Goal: Ask a question: Seek information or help from site administrators or community

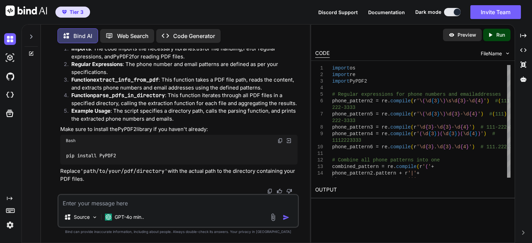
scroll to position [6922, 0]
drag, startPoint x: 115, startPoint y: 123, endPoint x: 62, endPoint y: 105, distance: 56.0
copy code "import os import re import PyPDF2"
click at [240, 202] on textarea at bounding box center [177, 201] width 239 height 12
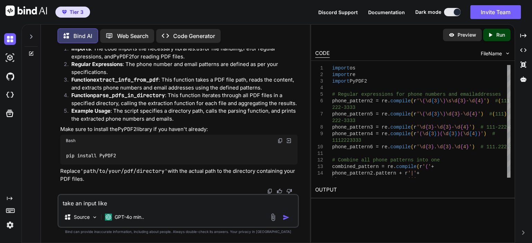
paste textarea "[('[PHONE_NUMBER]', '', '', ''), ('[PHONE_NUMBER]', '', '', '')]"
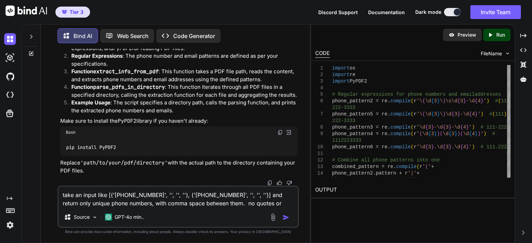
type textarea "take an input like [('[PHONE_NUMBER]', '', '', ''), ('[PHONE_NUMBER]', '', '', …"
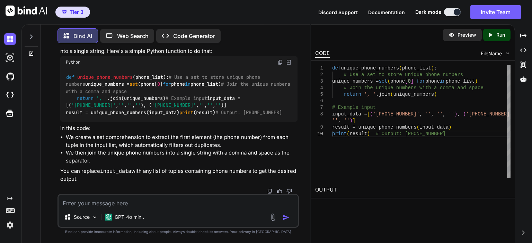
scroll to position [7600, 0]
click at [280, 65] on img at bounding box center [280, 63] width 6 height 6
click at [165, 200] on textarea at bounding box center [177, 201] width 239 height 12
type textarea "there could be any number of phone numbers, and some will be different."
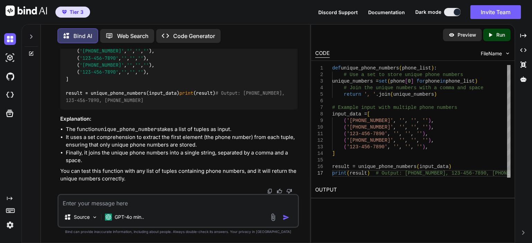
scroll to position [7868, 0]
click at [173, 197] on textarea at bounding box center [177, 201] width 239 height 12
paste textarea "[[EMAIL_ADDRESS][DOMAIN_NAME]', [EMAIL_ADDRESS][DOMAIN_NAME]', [EMAIL_ADDRESS][…"
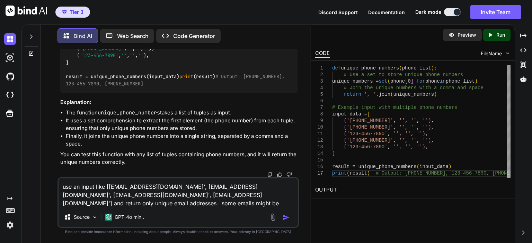
type textarea "use an input like [[EMAIL_ADDRESS][DOMAIN_NAME]', [EMAIL_ADDRESS][DOMAIN_NAME]'…"
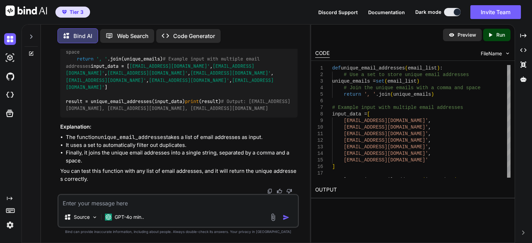
scroll to position [8171, 0]
drag, startPoint x: 180, startPoint y: 133, endPoint x: 54, endPoint y: 109, distance: 128.3
click at [54, 109] on div "You Python library to parse a word document Bind AI To parse a Word document in…" at bounding box center [177, 146] width 263 height 194
click at [112, 112] on code "def unique_email_addresses ( email_list ): # Use a set to store unique email ad…" at bounding box center [178, 73] width 224 height 78
drag, startPoint x: 181, startPoint y: 133, endPoint x: 61, endPoint y: 108, distance: 121.9
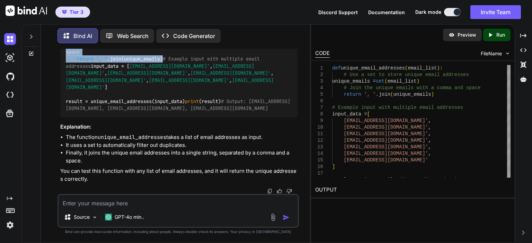
click at [61, 108] on div "def unique_email_addresses ( email_list ): # Use a set to store unique email ad…" at bounding box center [178, 73] width 237 height 89
copy code "def unique_email_addresses ( email_list ): # Use a set to store unique email ad…"
click at [224, 200] on textarea at bounding box center [177, 201] width 239 height 12
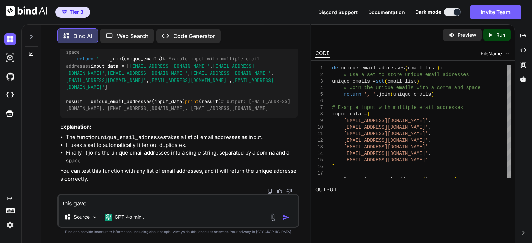
paste textarea "TypeError: sequence item 0: expected str instance, tuple found"
type textarea "this gave TypeError: sequence item 0: expected str instance, tuple found"
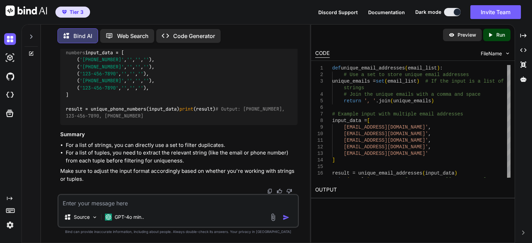
scroll to position [8511, 0]
drag, startPoint x: 173, startPoint y: 134, endPoint x: 60, endPoint y: 102, distance: 118.1
click at [60, 102] on div "You Python library to parse a word document Bind AI To parse a Word document in…" at bounding box center [179, 121] width 240 height 145
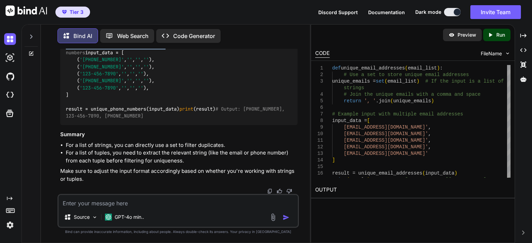
scroll to position [8574, 0]
click at [169, 202] on textarea at bounding box center [177, 201] width 239 height 12
